Goal: Transaction & Acquisition: Book appointment/travel/reservation

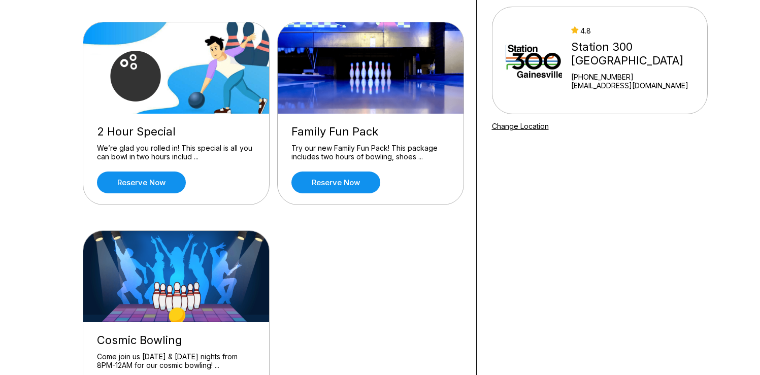
scroll to position [129, 0]
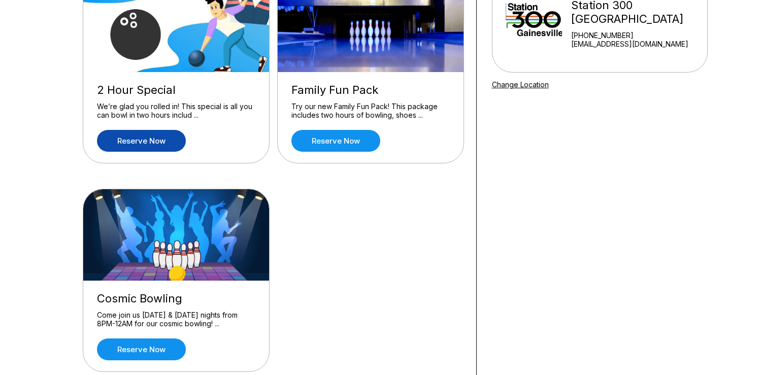
click at [161, 143] on link "Reserve now" at bounding box center [141, 141] width 89 height 22
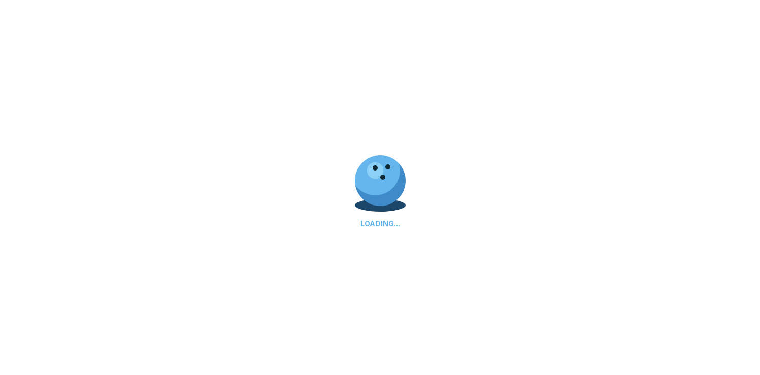
scroll to position [0, 0]
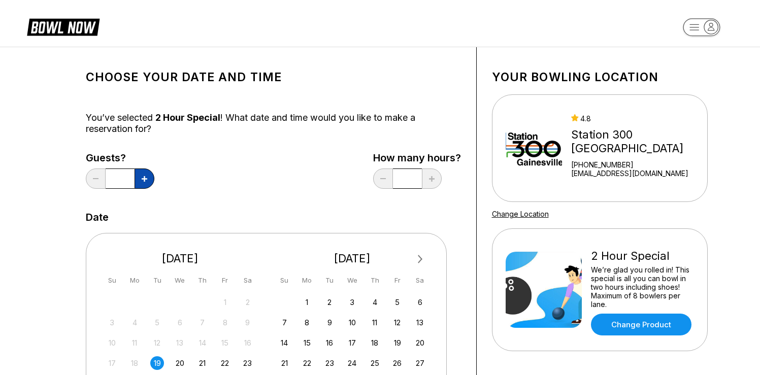
click at [145, 180] on icon at bounding box center [145, 179] width 6 height 6
click at [92, 178] on button at bounding box center [96, 178] width 20 height 20
type input "*"
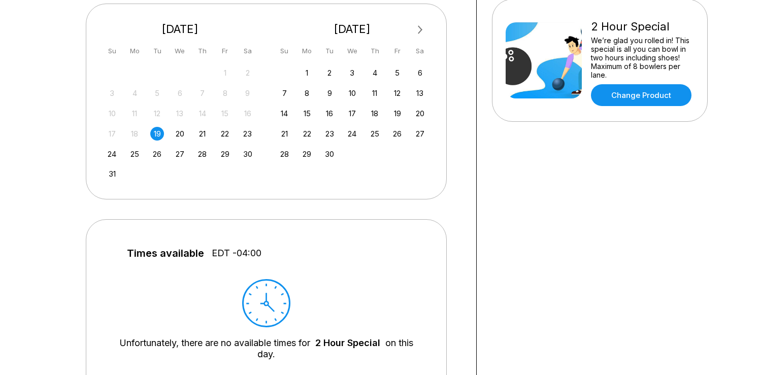
scroll to position [390, 0]
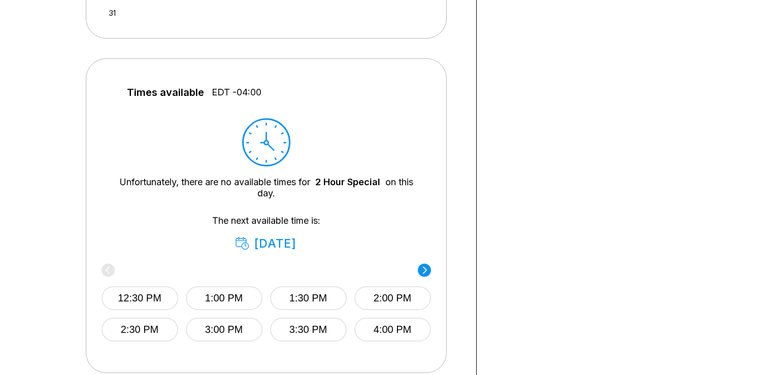
click at [336, 154] on div "Unfortunately, there are no available times for 2 Hour Special on this day." at bounding box center [266, 158] width 299 height 81
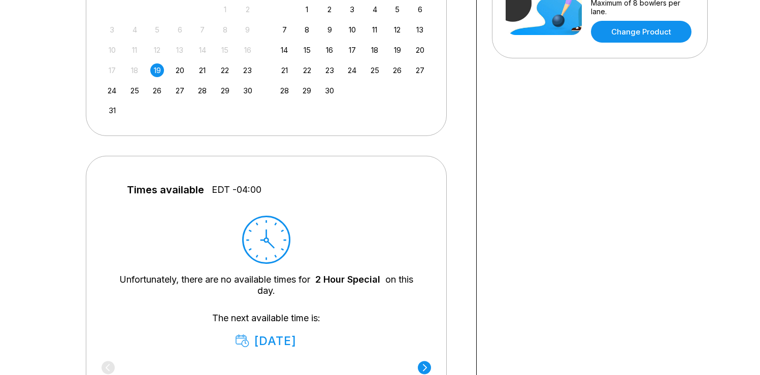
click at [158, 73] on div "19" at bounding box center [157, 70] width 14 height 14
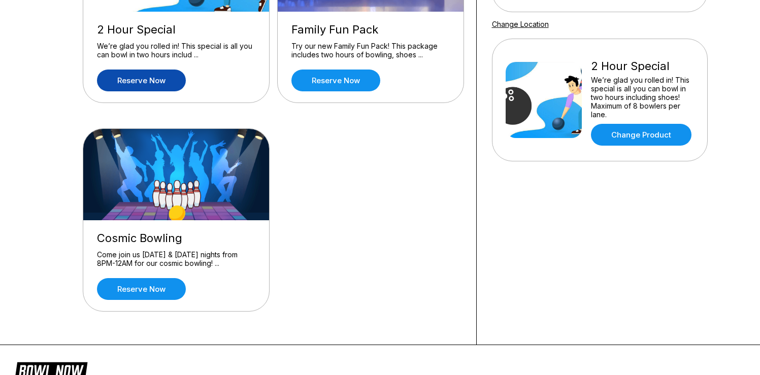
scroll to position [190, 0]
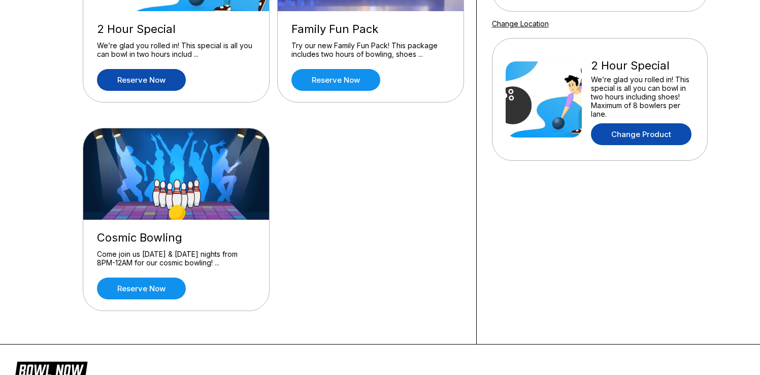
click at [631, 130] on link "Change Product" at bounding box center [641, 134] width 100 height 22
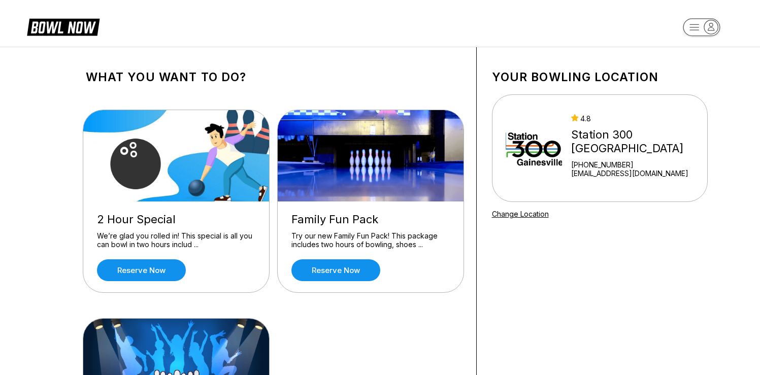
click at [70, 25] on icon at bounding box center [70, 28] width 25 height 12
click at [156, 265] on link "Reserve now" at bounding box center [141, 270] width 89 height 22
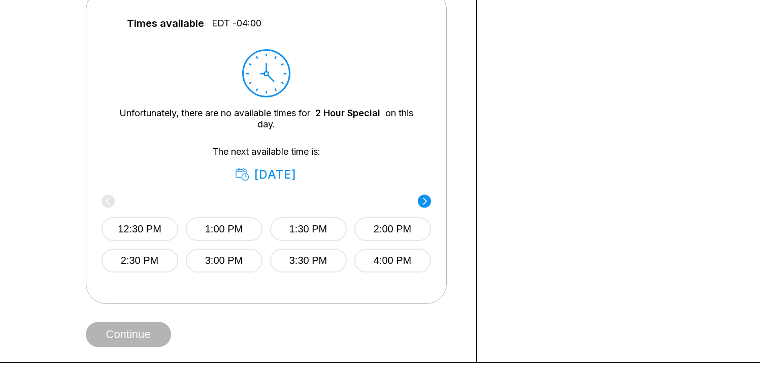
scroll to position [460, 0]
drag, startPoint x: 111, startPoint y: 233, endPoint x: 129, endPoint y: 227, distance: 19.4
click at [116, 231] on button "12:30 PM" at bounding box center [139, 229] width 77 height 24
click at [129, 227] on button "12:30 PM" at bounding box center [142, 229] width 77 height 24
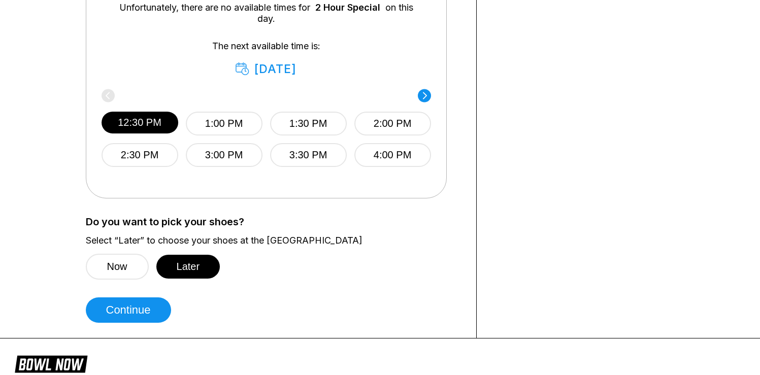
scroll to position [565, 0]
click at [143, 268] on button "Now" at bounding box center [117, 266] width 63 height 26
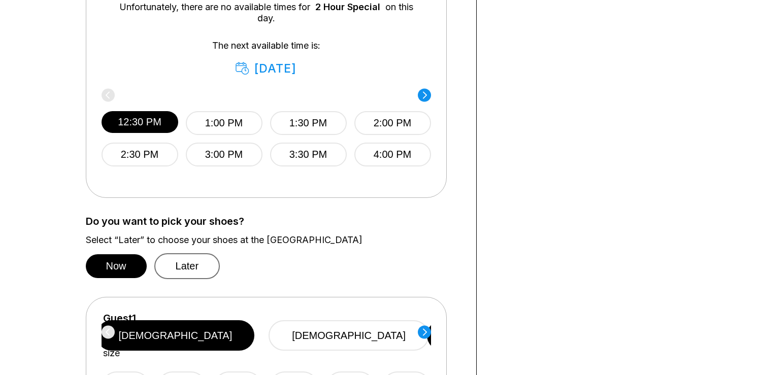
click at [191, 266] on button "Later" at bounding box center [187, 266] width 66 height 26
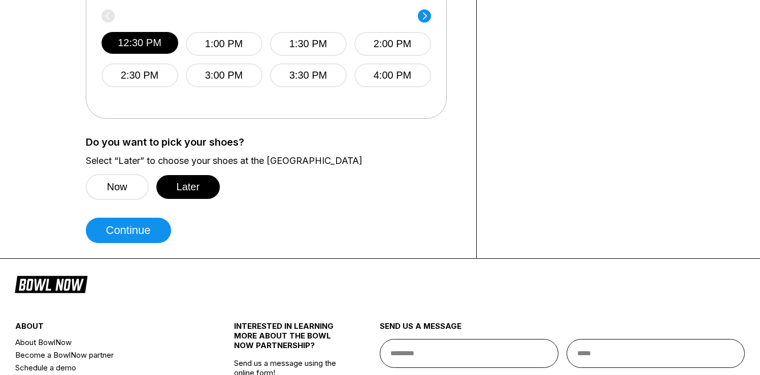
scroll to position [651, 0]
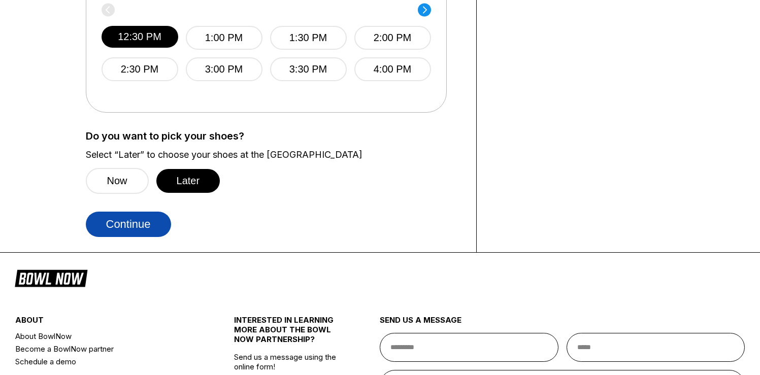
click at [132, 218] on button "Continue" at bounding box center [128, 224] width 85 height 25
select select "**"
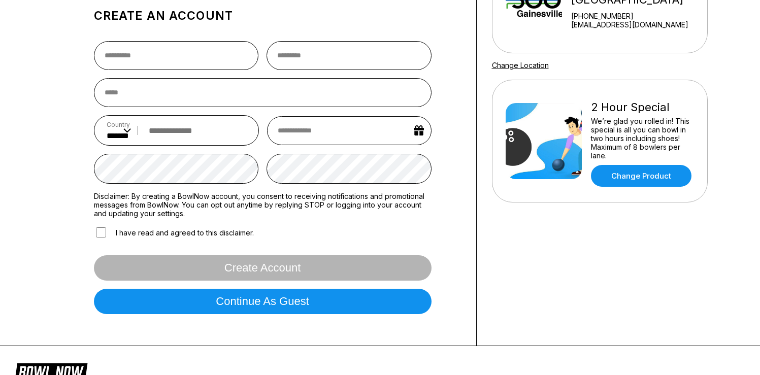
scroll to position [0, 0]
